Goal: Information Seeking & Learning: Learn about a topic

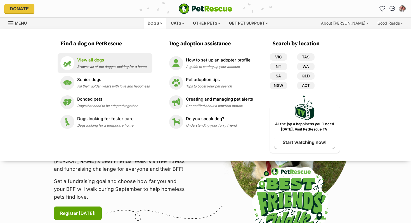
click at [111, 63] on p "View all dogs" at bounding box center [111, 60] width 69 height 6
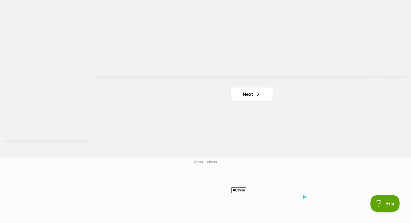
scroll to position [937, 0]
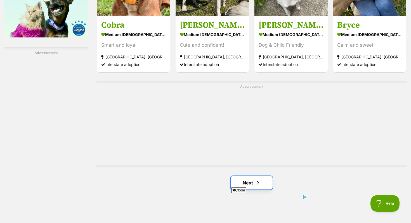
click at [239, 178] on link "Next" at bounding box center [251, 182] width 42 height 13
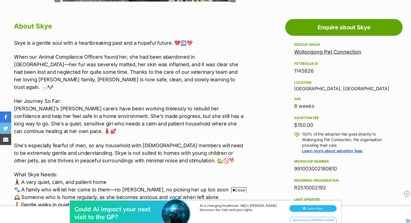
click at [111, 54] on p "When our Animal Compliance Officers found her, she had been abandoned in bushla…" at bounding box center [129, 72] width 231 height 38
click at [112, 57] on p "When our Animal Compliance Officers found her, she had been abandoned in bushla…" at bounding box center [129, 72] width 231 height 38
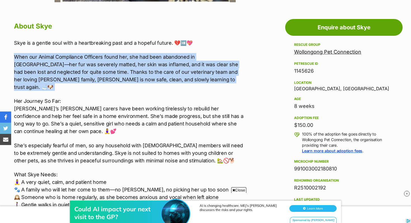
click at [112, 57] on p "When our Animal Compliance Officers found her, she had been abandoned in bushla…" at bounding box center [129, 72] width 231 height 38
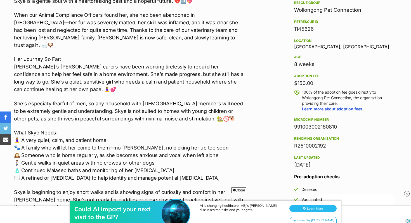
click at [85, 101] on p "She’s especially fearful of men, so any household with male members will need t…" at bounding box center [129, 111] width 231 height 23
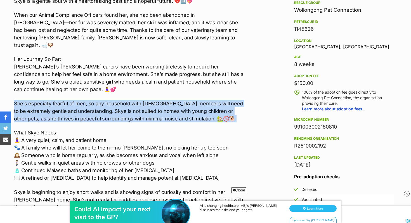
click at [85, 101] on p "She’s especially fearful of men, so any household with male members will need t…" at bounding box center [129, 111] width 231 height 23
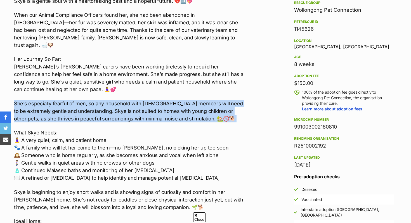
click at [85, 101] on p "She’s especially fearful of men, so any household with male members will need t…" at bounding box center [129, 111] width 231 height 23
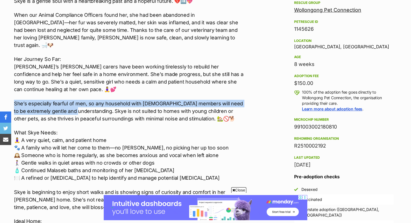
drag, startPoint x: 75, startPoint y: 104, endPoint x: 0, endPoint y: 92, distance: 75.6
copy p "She’s especially fearful of men, so any household with male members will need t…"
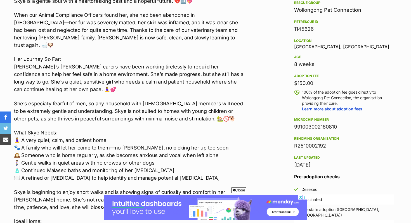
click at [131, 111] on p "She’s especially fearful of men, so any household with male members will need t…" at bounding box center [129, 111] width 231 height 23
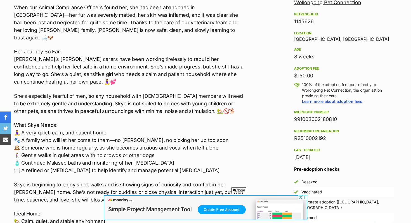
scroll to position [346, 0]
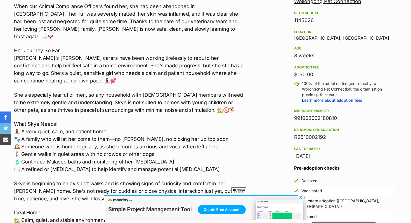
click at [131, 111] on div "Skye is a gentle soul with a heartbreaking past and a hopeful future. 💔➡️💖 When…" at bounding box center [129, 147] width 231 height 316
click at [130, 98] on p "She’s especially fearful of men, so any household with male members will need t…" at bounding box center [129, 102] width 231 height 23
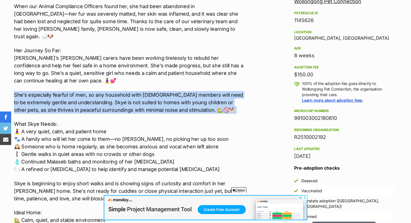
click at [130, 98] on p "She’s especially fearful of men, so any household with male members will need t…" at bounding box center [129, 102] width 231 height 23
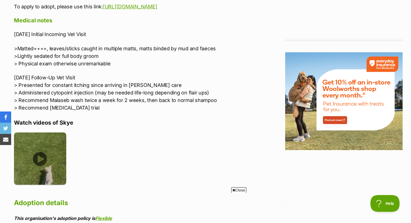
scroll to position [0, 0]
click at [29, 136] on img at bounding box center [40, 158] width 52 height 52
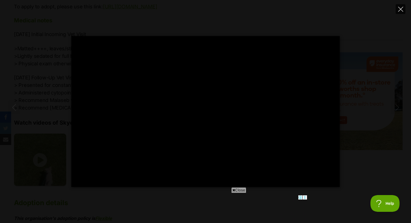
click at [401, 9] on icon "Close" at bounding box center [400, 9] width 5 height 5
type input "40.4"
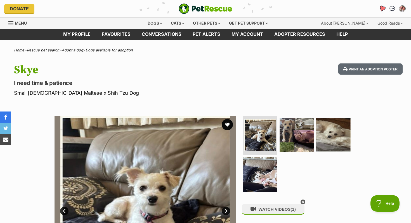
click at [382, 6] on icon "Favourites" at bounding box center [382, 8] width 7 height 6
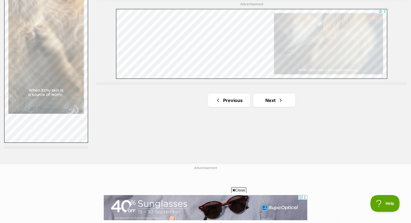
scroll to position [1012, 0]
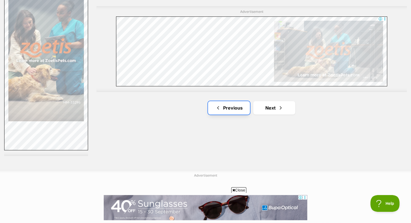
click at [229, 106] on link "Previous" at bounding box center [229, 107] width 42 height 13
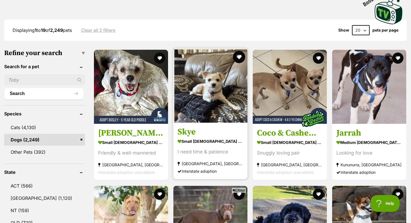
click at [235, 55] on button "favourite" at bounding box center [239, 57] width 12 height 12
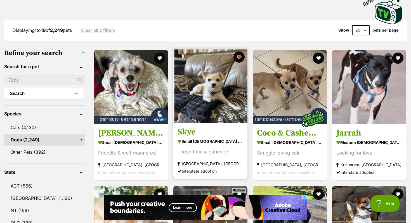
click at [210, 103] on img at bounding box center [210, 86] width 74 height 74
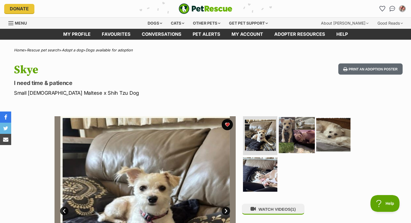
click at [303, 127] on img at bounding box center [297, 135] width 36 height 36
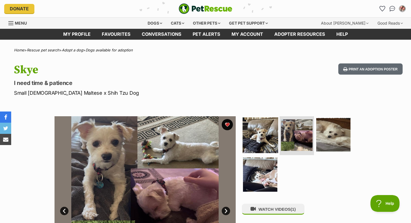
click at [258, 132] on img at bounding box center [260, 135] width 36 height 36
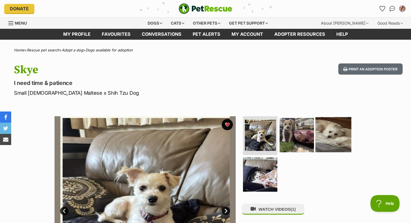
click at [341, 131] on img at bounding box center [333, 135] width 36 height 36
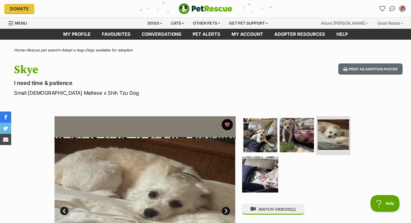
click at [259, 177] on img at bounding box center [260, 174] width 36 height 36
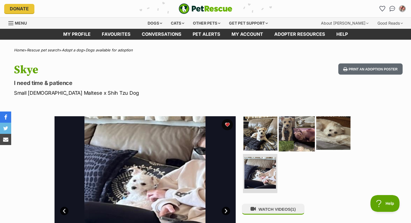
click at [281, 123] on img at bounding box center [297, 133] width 36 height 36
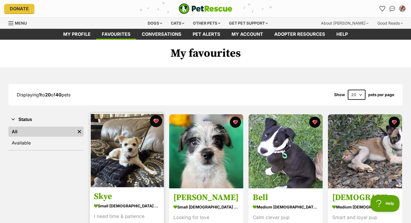
click at [159, 122] on button "favourite" at bounding box center [156, 121] width 12 height 12
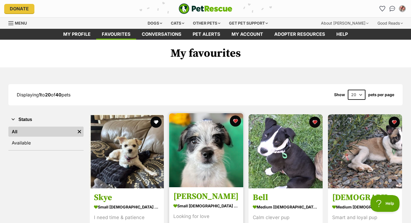
click at [200, 172] on img at bounding box center [206, 150] width 74 height 74
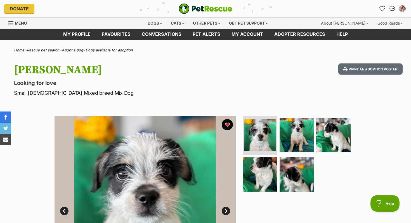
click at [192, 6] on img "PetRescue" at bounding box center [206, 8] width 54 height 11
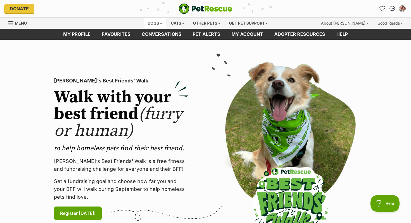
click at [149, 22] on div "Dogs" at bounding box center [155, 23] width 22 height 11
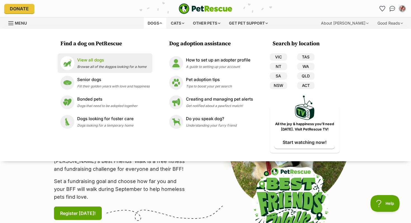
click at [116, 64] on div "View all dogs Browse all of the doggos looking for a home" at bounding box center [111, 63] width 69 height 12
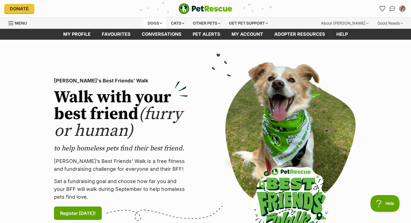
click at [153, 25] on div "Dogs" at bounding box center [155, 23] width 22 height 11
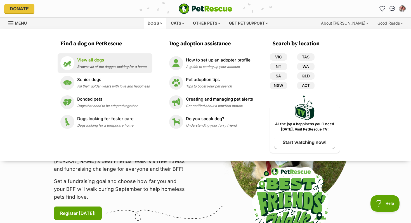
click at [110, 56] on link "View all dogs Browse all of the doggos looking for a home" at bounding box center [104, 63] width 89 height 14
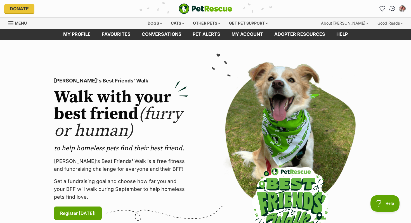
click at [391, 9] on img "Conversations" at bounding box center [392, 8] width 8 height 7
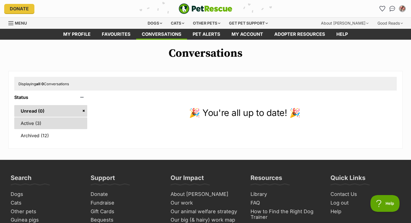
click at [46, 125] on link "Active (3)" at bounding box center [50, 123] width 73 height 12
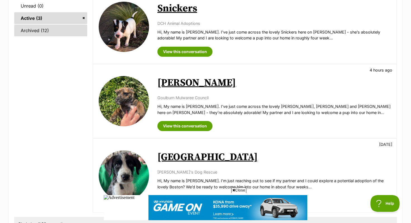
click at [55, 34] on link "Archived (12)" at bounding box center [50, 31] width 73 height 12
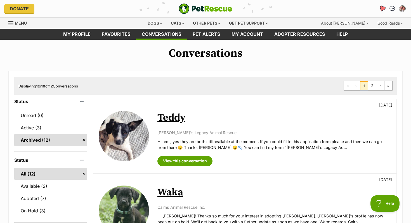
click at [383, 6] on link "Favourites" at bounding box center [381, 8] width 11 height 11
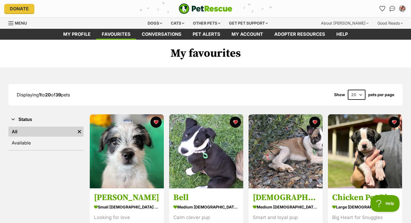
click at [24, 137] on ul "All Remove filter Available" at bounding box center [45, 137] width 75 height 25
click at [24, 142] on link "Available" at bounding box center [45, 143] width 75 height 10
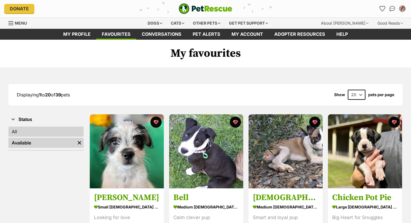
click at [23, 134] on link "All" at bounding box center [45, 132] width 75 height 10
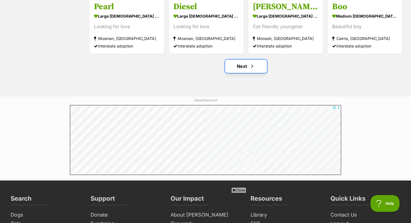
click at [239, 72] on link "Next" at bounding box center [246, 66] width 42 height 13
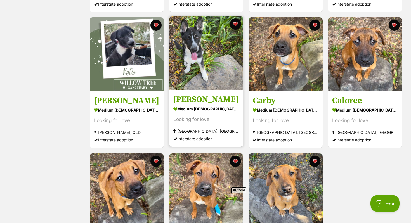
scroll to position [643, 0]
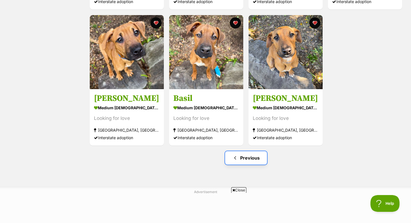
click at [234, 156] on span "Previous page" at bounding box center [235, 158] width 6 height 7
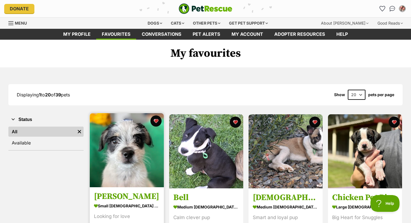
click at [117, 153] on img at bounding box center [127, 150] width 74 height 74
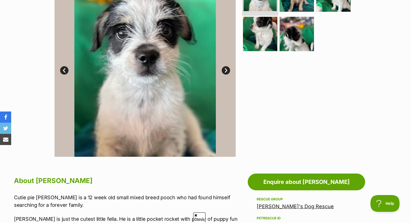
scroll to position [172, 0]
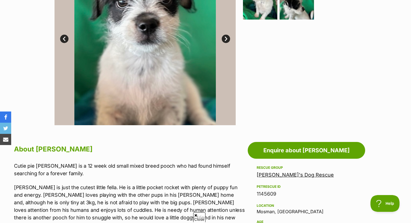
click at [274, 174] on link "[PERSON_NAME]'s Dog Rescue" at bounding box center [294, 175] width 77 height 6
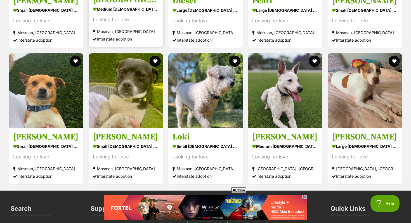
scroll to position [546, 0]
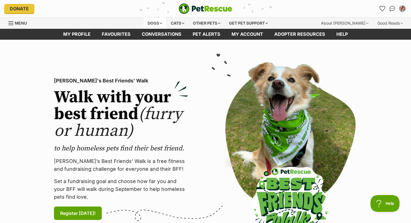
click at [153, 22] on div "Dogs" at bounding box center [155, 23] width 22 height 11
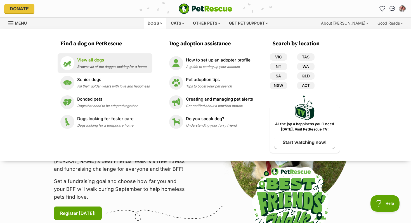
click at [108, 57] on p "View all dogs" at bounding box center [111, 60] width 69 height 6
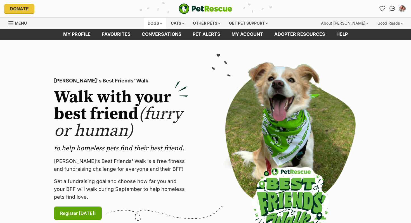
click at [148, 26] on div "Dogs" at bounding box center [155, 23] width 22 height 11
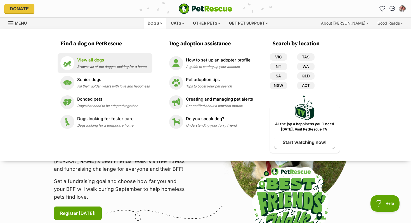
click at [90, 60] on p "View all dogs" at bounding box center [111, 60] width 69 height 6
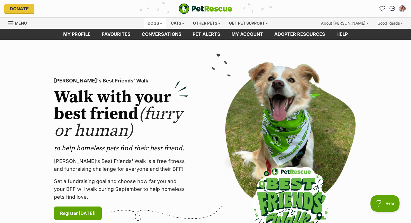
click at [149, 22] on div "Dogs" at bounding box center [155, 23] width 22 height 11
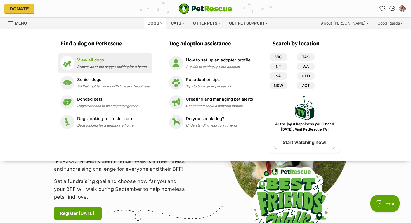
click at [98, 56] on li "View all dogs Browse all of the doggos looking for a home" at bounding box center [105, 63] width 95 height 20
click at [98, 57] on p "View all dogs" at bounding box center [111, 60] width 69 height 6
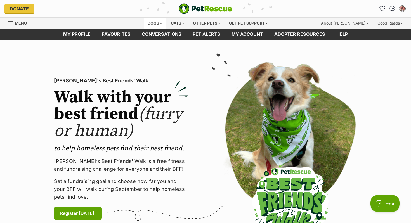
click at [151, 21] on div "Dogs" at bounding box center [155, 23] width 22 height 11
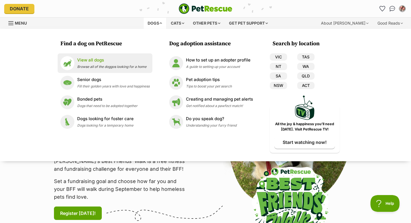
click at [100, 59] on p "View all dogs" at bounding box center [111, 60] width 69 height 6
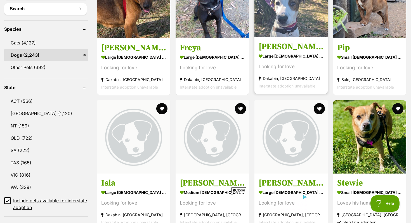
scroll to position [316, 0]
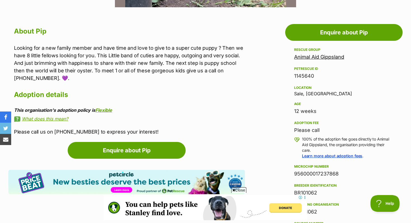
scroll to position [362, 0]
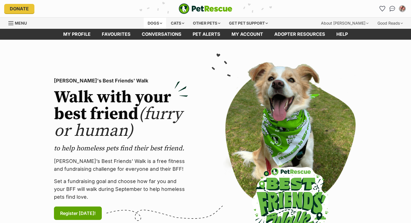
click at [146, 21] on div "Dogs" at bounding box center [155, 23] width 22 height 11
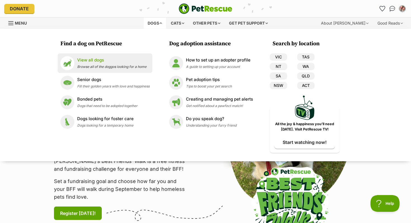
click at [96, 62] on p "View all dogs" at bounding box center [111, 60] width 69 height 6
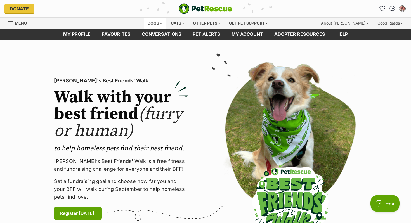
click at [152, 18] on div "Dogs" at bounding box center [155, 23] width 22 height 11
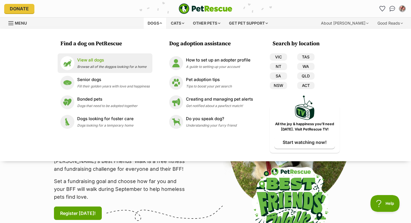
click at [97, 64] on div "View all dogs Browse all of the doggos looking for a home" at bounding box center [111, 63] width 69 height 12
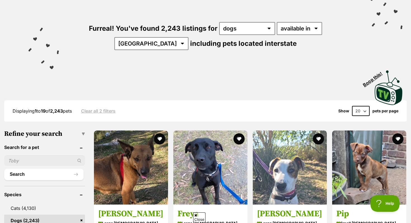
scroll to position [134, 0]
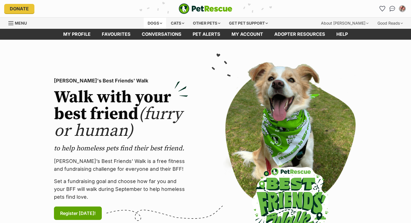
click at [154, 21] on div "Dogs" at bounding box center [155, 23] width 22 height 11
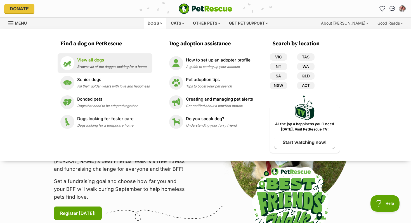
click at [118, 57] on p "View all dogs" at bounding box center [111, 60] width 69 height 6
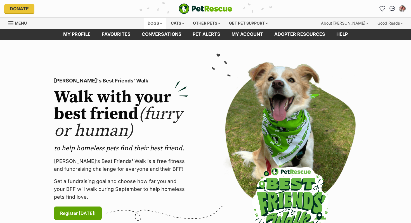
click at [149, 25] on div "Dogs" at bounding box center [155, 23] width 22 height 11
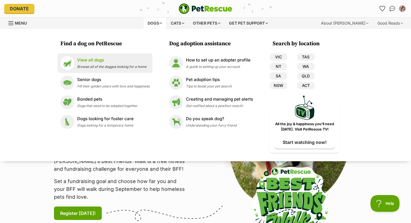
click at [96, 63] on p "View all dogs" at bounding box center [111, 60] width 69 height 6
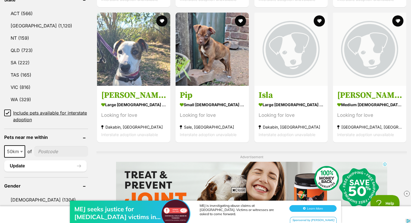
scroll to position [356, 0]
